Goal: Task Accomplishment & Management: Use online tool/utility

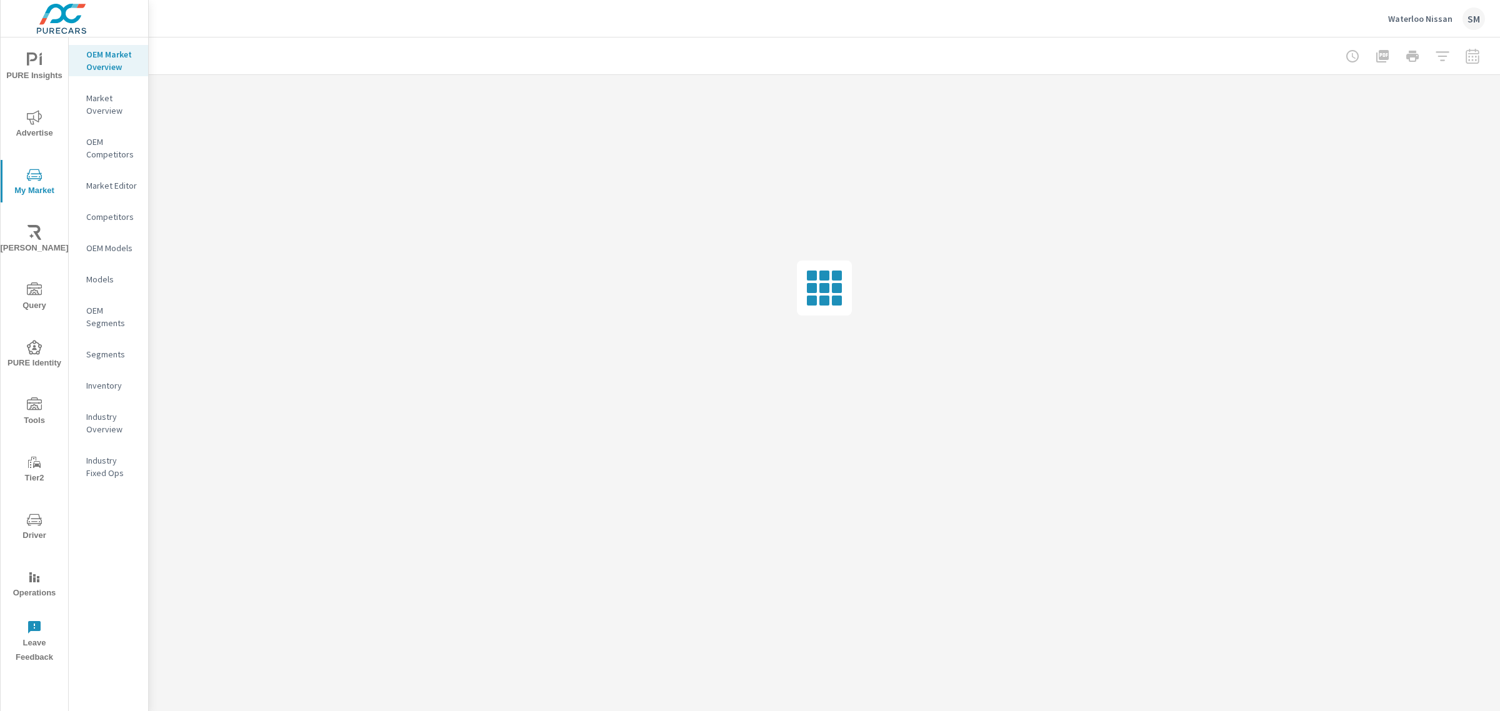
click at [39, 529] on span "Driver" at bounding box center [34, 527] width 60 height 31
click at [102, 187] on p "Feed Resolver" at bounding box center [112, 198] width 52 height 25
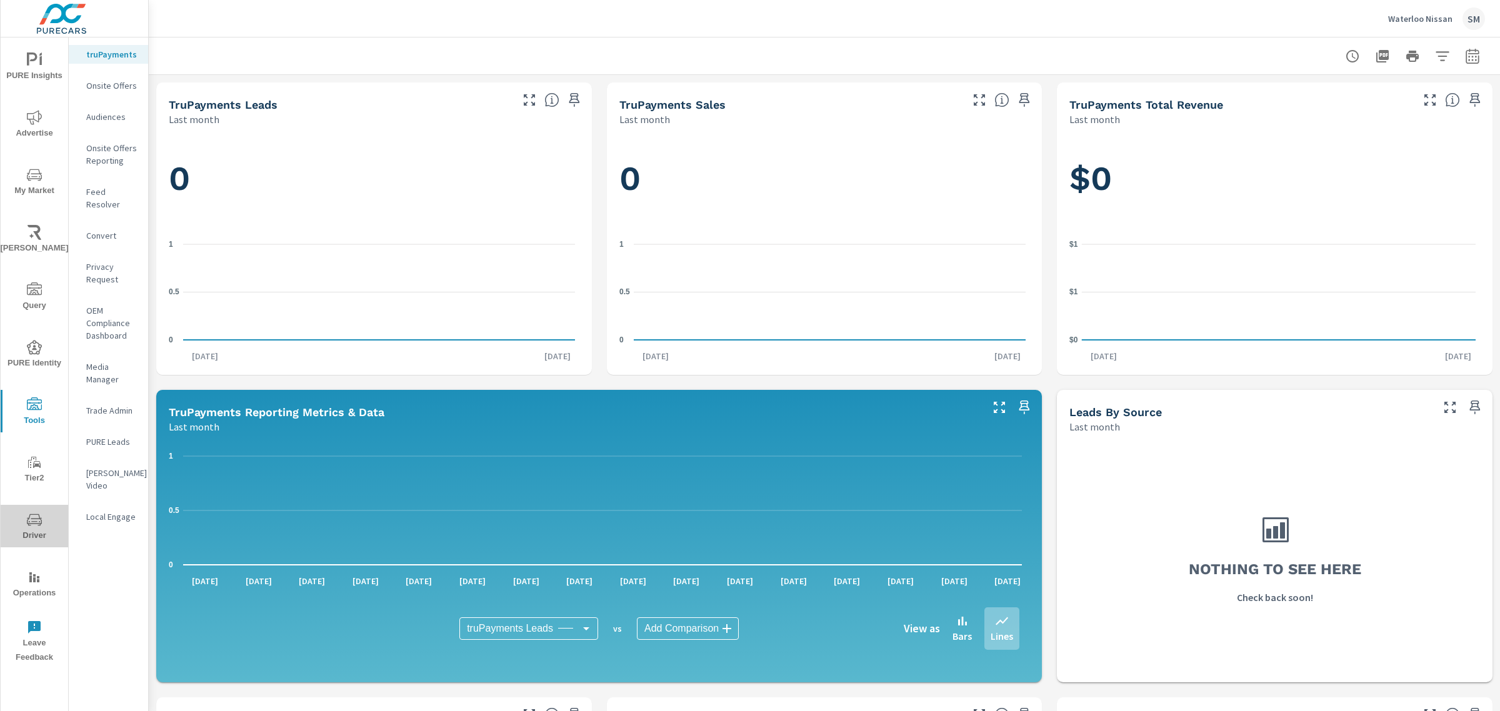
click at [32, 510] on button "Driver" at bounding box center [34, 526] width 67 height 42
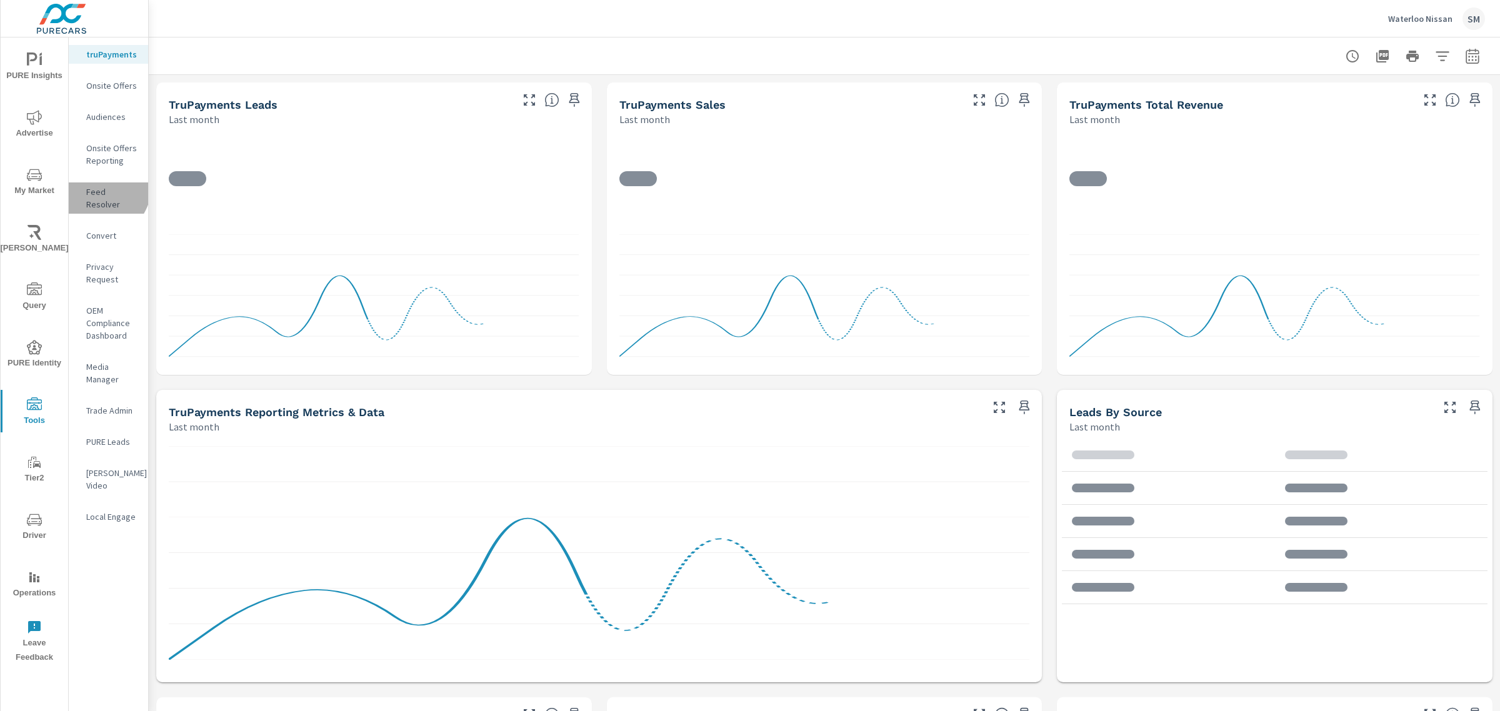
click at [104, 189] on p "Feed Resolver" at bounding box center [112, 198] width 52 height 25
